Goal: Transaction & Acquisition: Subscribe to service/newsletter

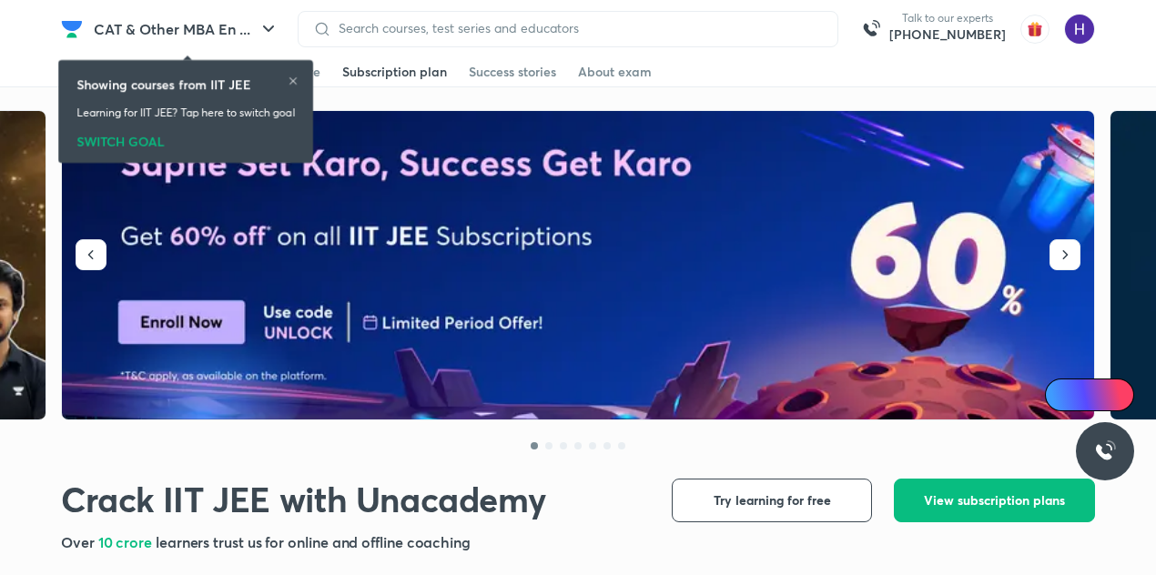
click at [415, 63] on div "Subscription plan" at bounding box center [394, 72] width 105 height 18
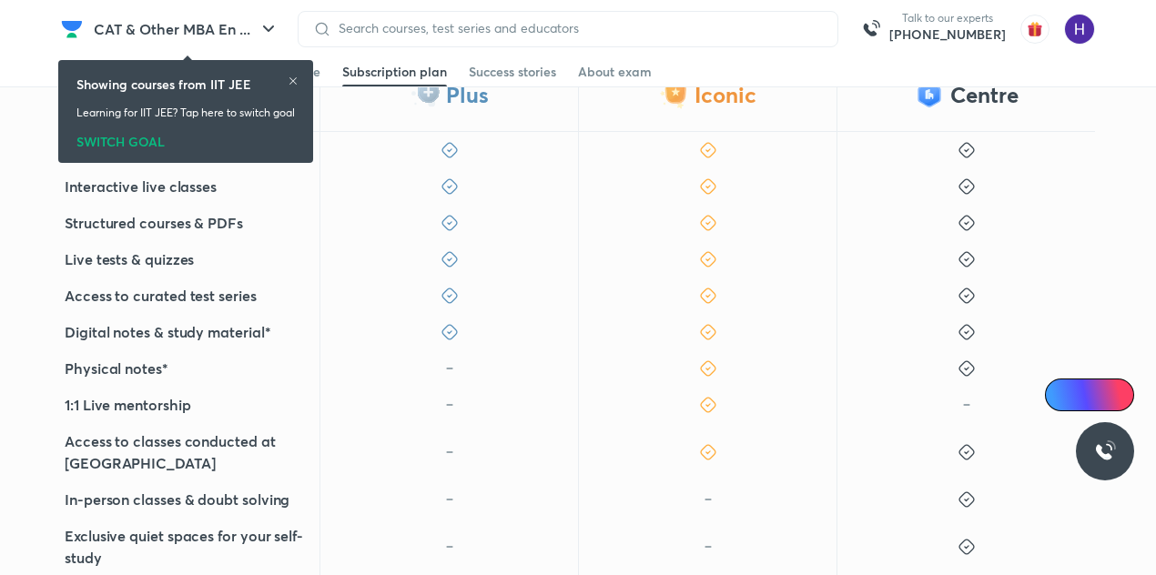
scroll to position [681, 0]
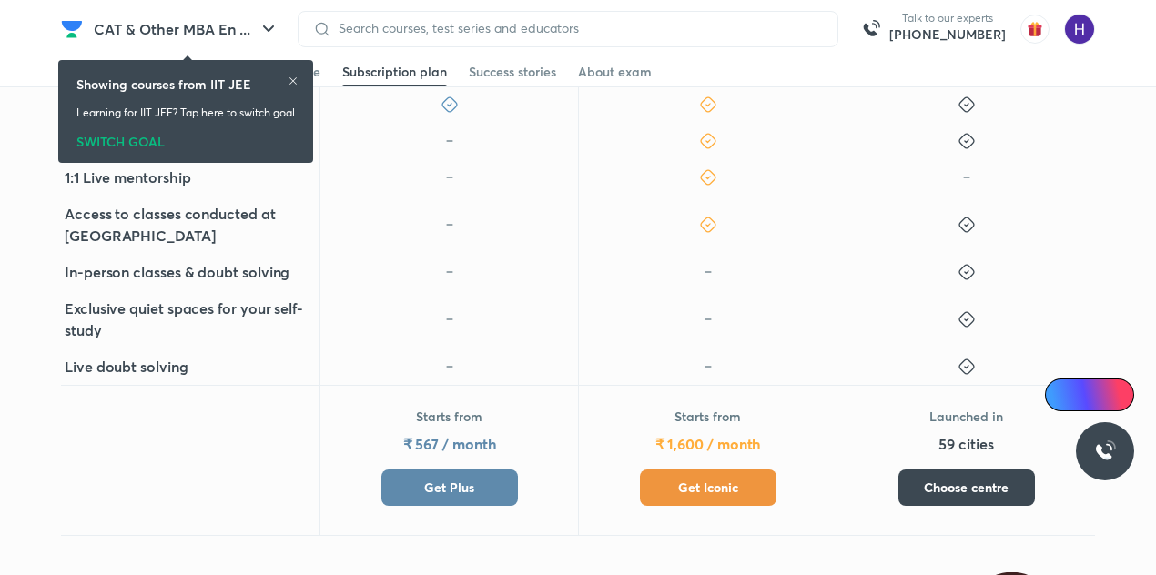
click at [444, 494] on span "Get Plus" at bounding box center [449, 488] width 50 height 18
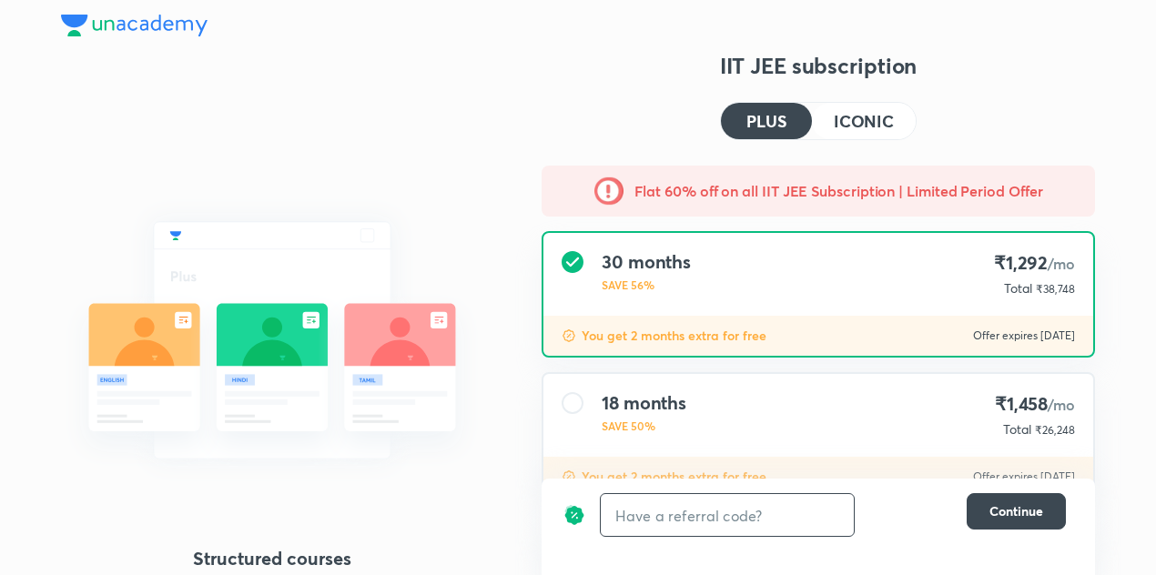
click at [630, 519] on input "text" at bounding box center [727, 515] width 253 height 43
type input "unlock"
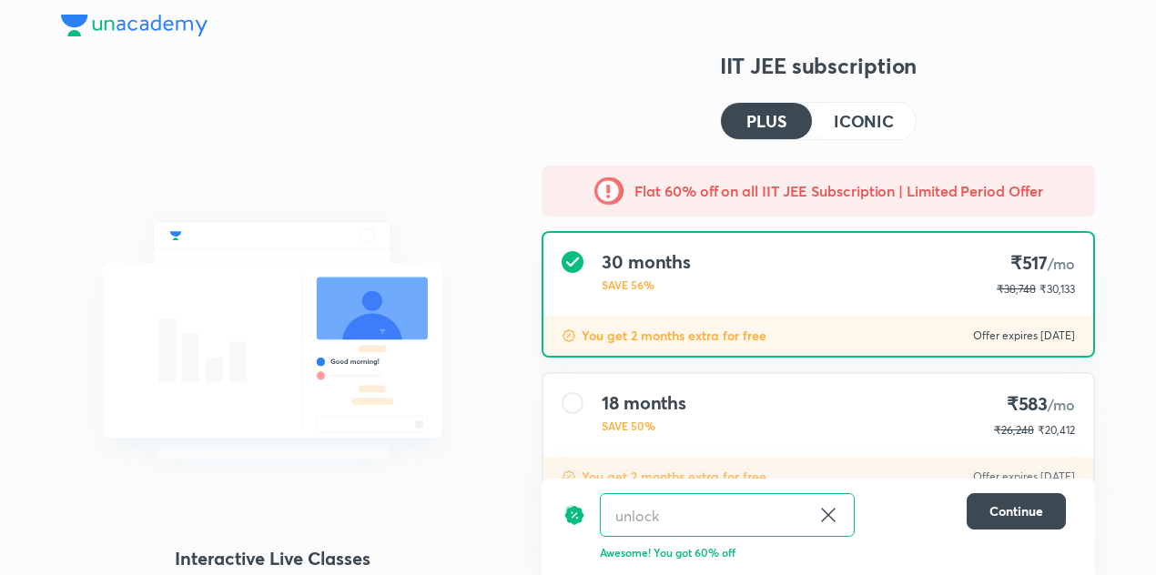
click at [830, 520] on icon at bounding box center [828, 515] width 22 height 22
click at [706, 517] on input "text" at bounding box center [727, 515] width 253 height 43
type input "unacademy"
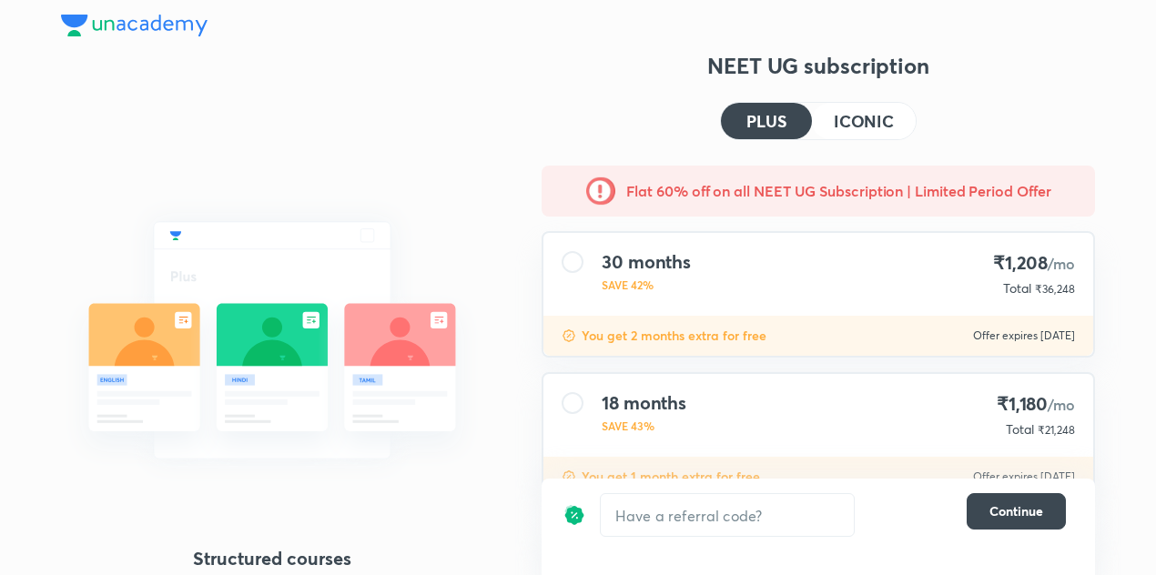
click at [637, 541] on div "​ Continue" at bounding box center [817, 527] width 553 height 96
click at [674, 516] on input "text" at bounding box center [727, 515] width 253 height 43
type input "unacademy"
